Goal: Information Seeking & Learning: Learn about a topic

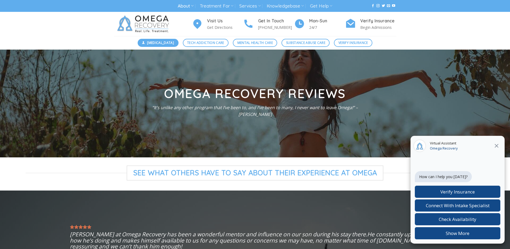
click at [167, 41] on span "[MEDICAL_DATA]" at bounding box center [160, 42] width 27 height 5
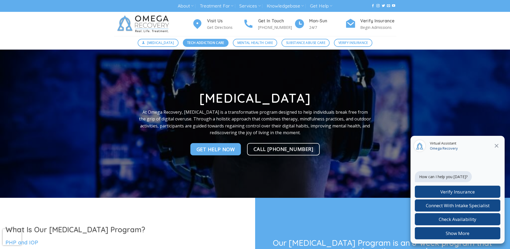
click at [209, 44] on span "Tech Addiction Care" at bounding box center [205, 42] width 37 height 5
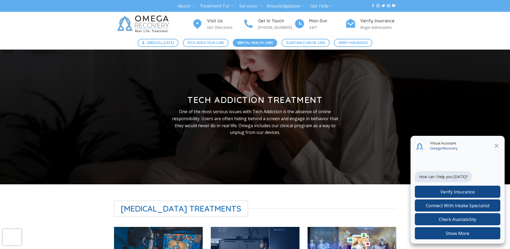
click at [259, 44] on span "Mental Health Care" at bounding box center [256, 42] width 36 height 5
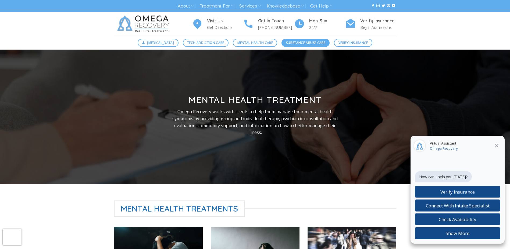
click at [308, 45] on link "Substance Abuse Care" at bounding box center [306, 43] width 48 height 8
